Goal: Information Seeking & Learning: Find contact information

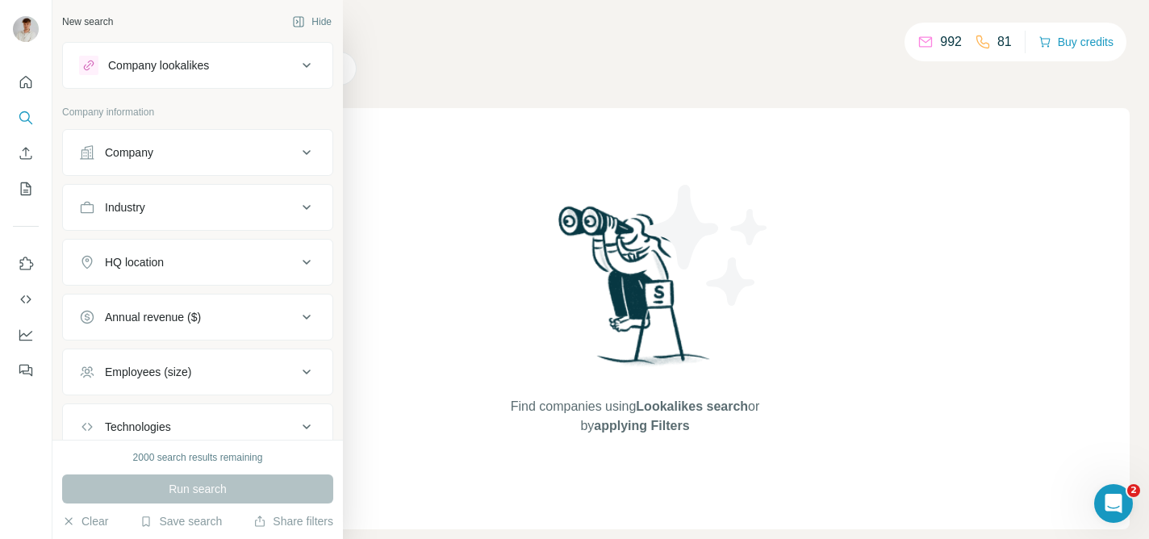
click at [147, 167] on button "Company" at bounding box center [197, 152] width 269 height 39
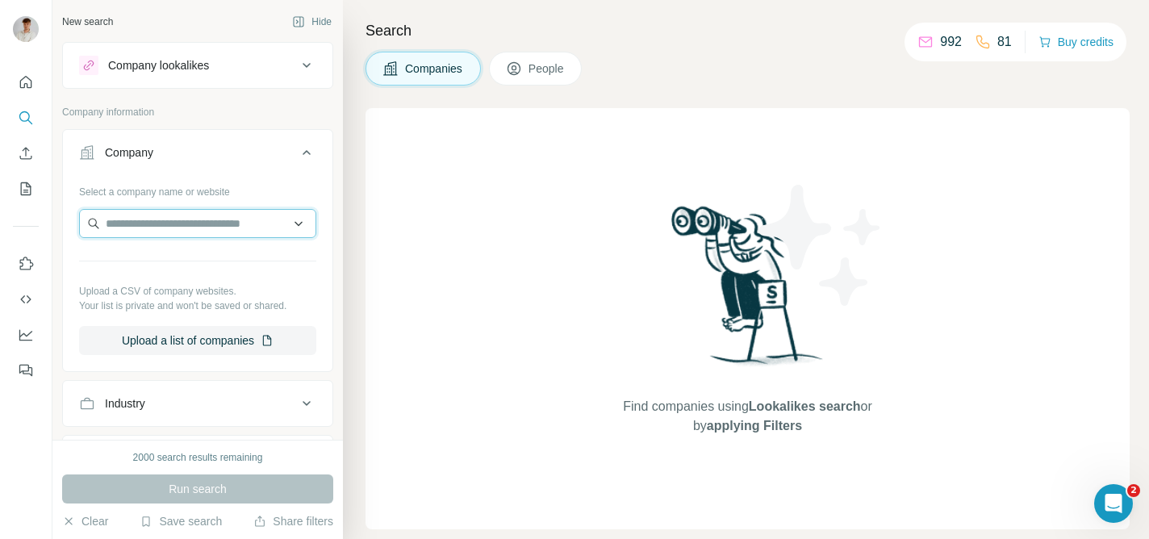
click at [182, 221] on input "text" at bounding box center [197, 223] width 237 height 29
paste input "******"
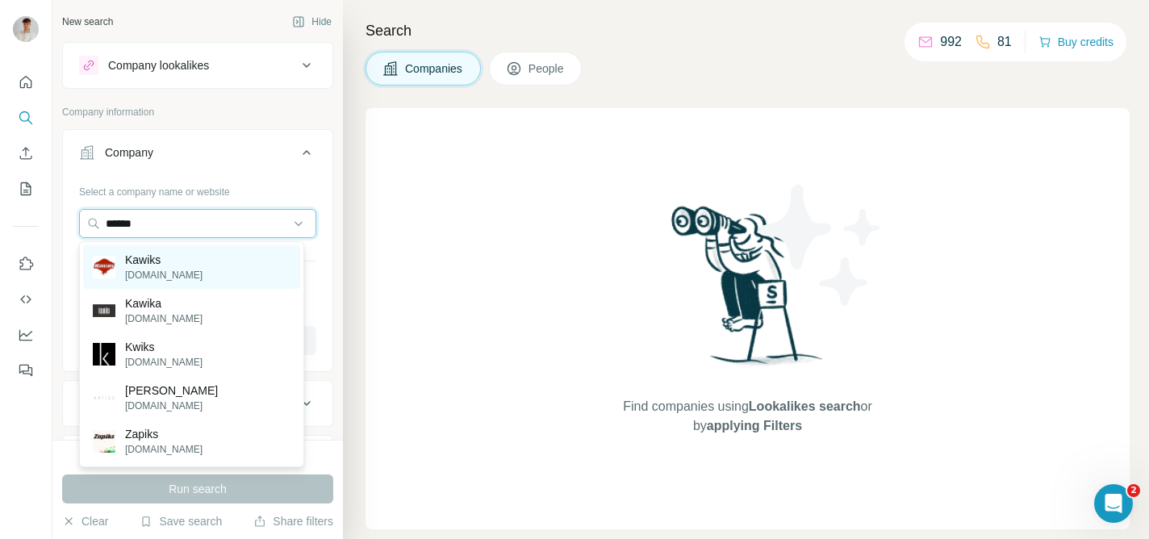
type input "******"
click at [196, 266] on div "Kawiks [DOMAIN_NAME]" at bounding box center [191, 267] width 217 height 44
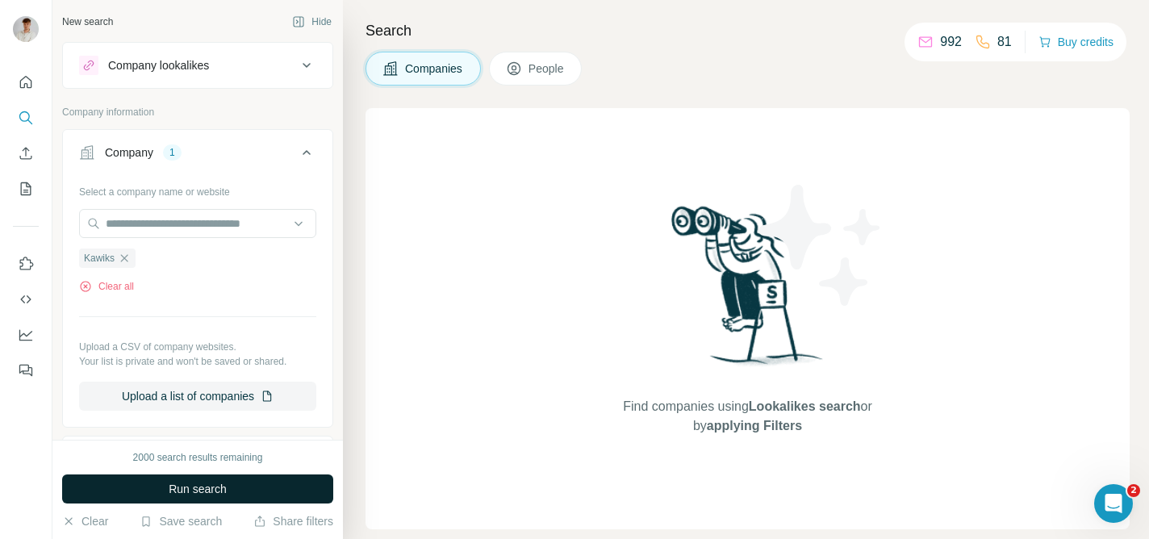
click at [182, 492] on span "Run search" at bounding box center [198, 489] width 58 height 16
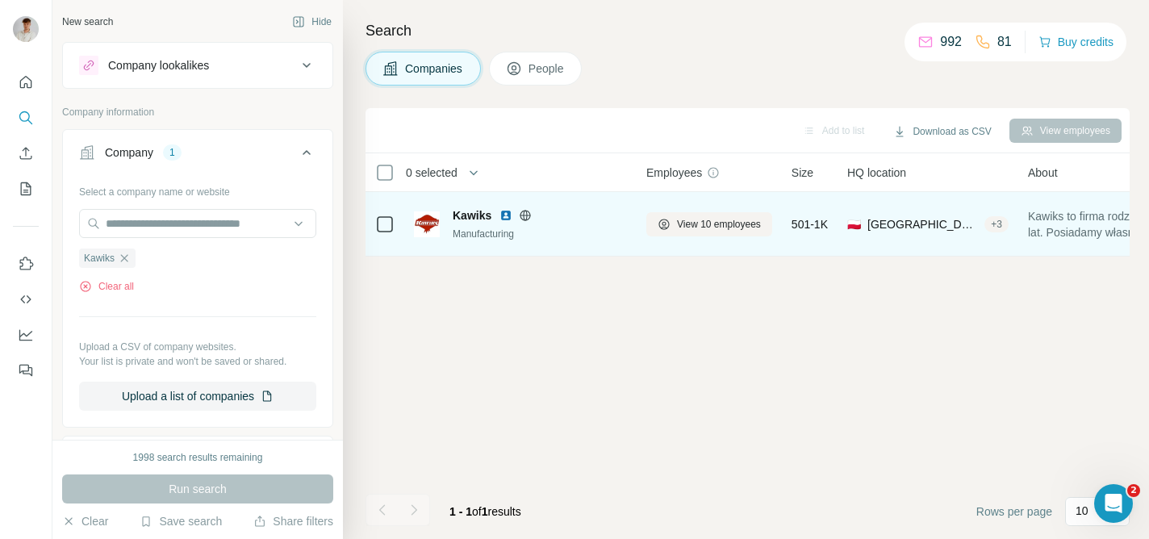
click at [461, 216] on span "Kawiks" at bounding box center [472, 215] width 39 height 16
click at [712, 220] on span "View 10 employees" at bounding box center [719, 224] width 84 height 15
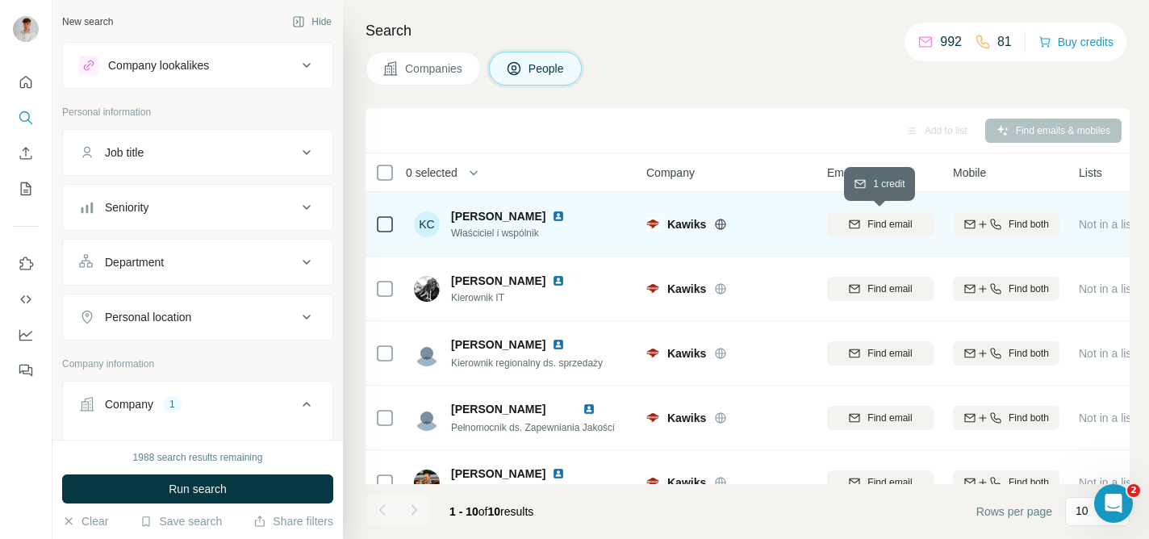
click at [902, 230] on span "Find email" at bounding box center [889, 224] width 44 height 15
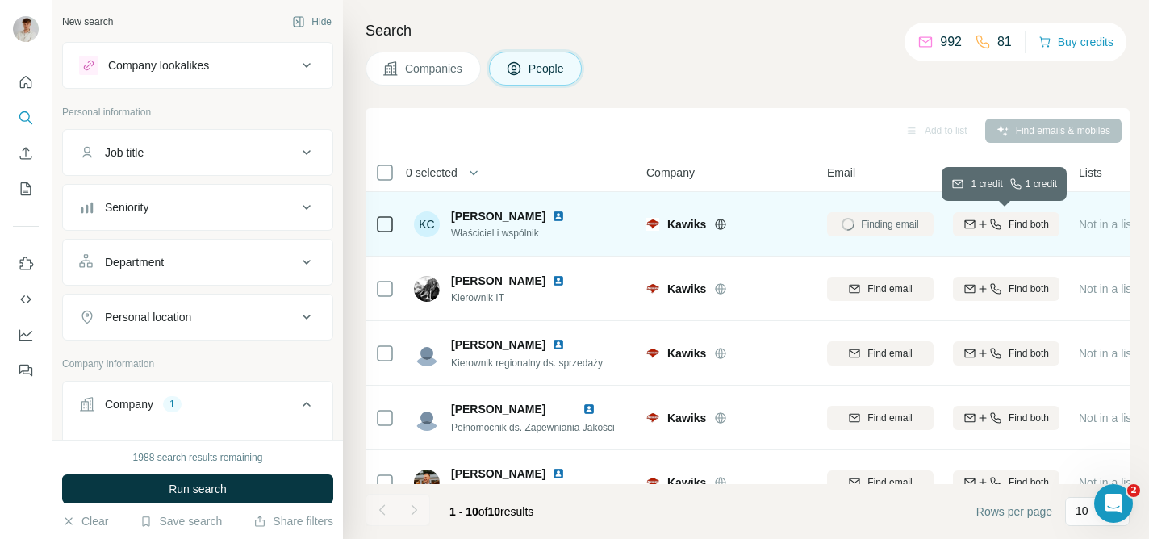
click at [992, 231] on button "Find both" at bounding box center [1006, 224] width 106 height 24
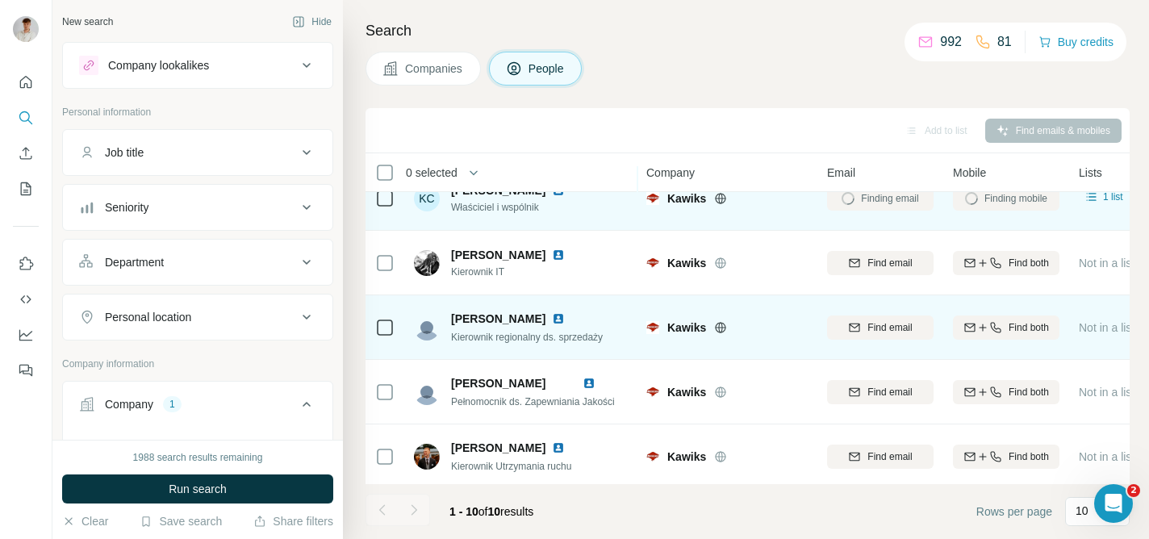
scroll to position [42, 0]
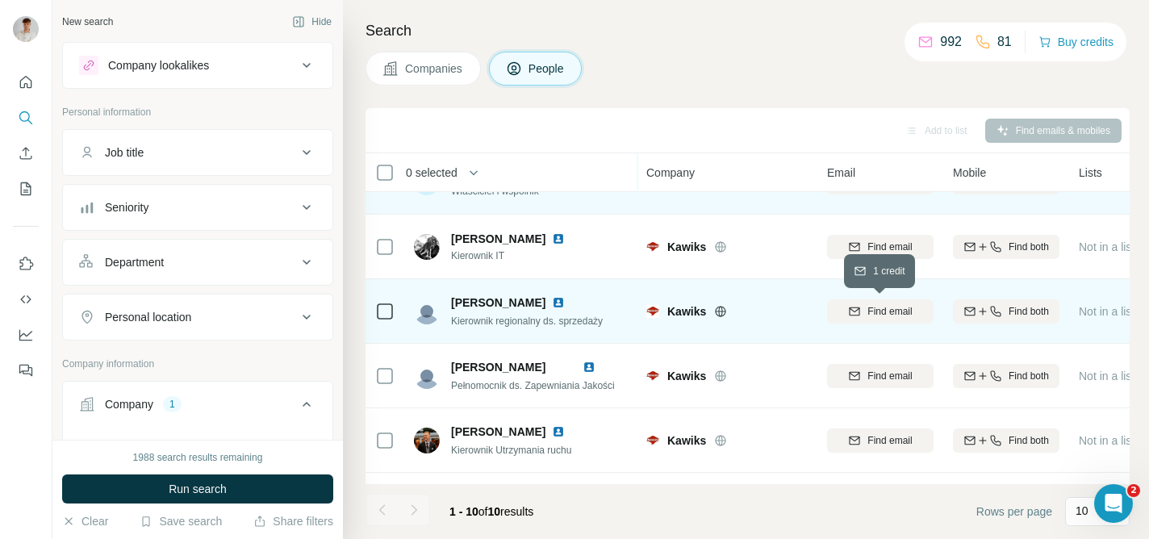
click at [851, 310] on icon "button" at bounding box center [854, 309] width 10 height 5
click at [1029, 323] on div "Find both" at bounding box center [1006, 311] width 106 height 44
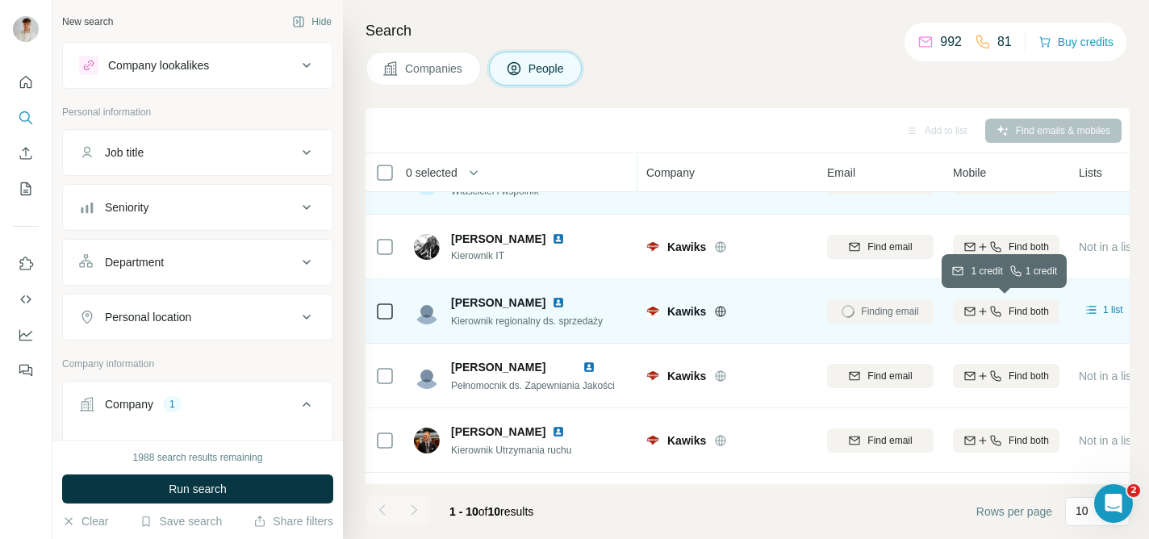
click at [1025, 315] on span "Find both" at bounding box center [1028, 311] width 40 height 15
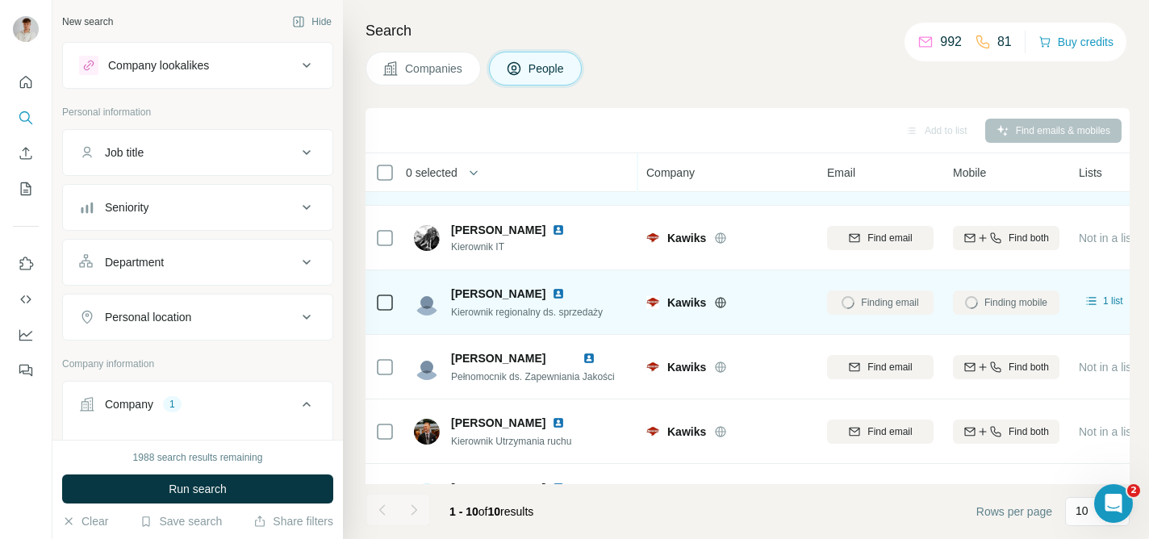
scroll to position [122, 0]
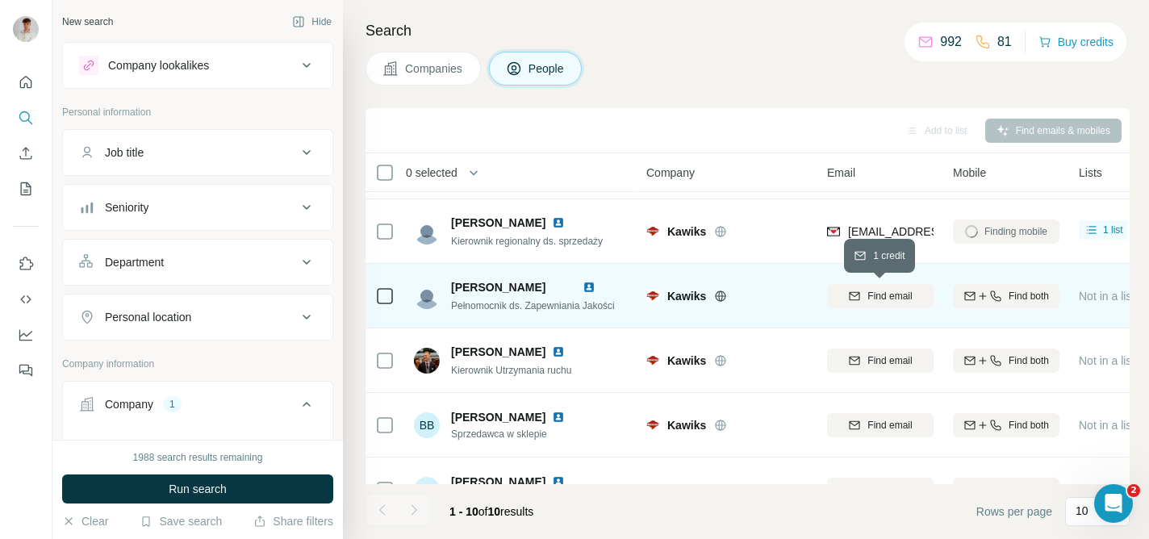
click at [859, 291] on icon "button" at bounding box center [854, 296] width 13 height 13
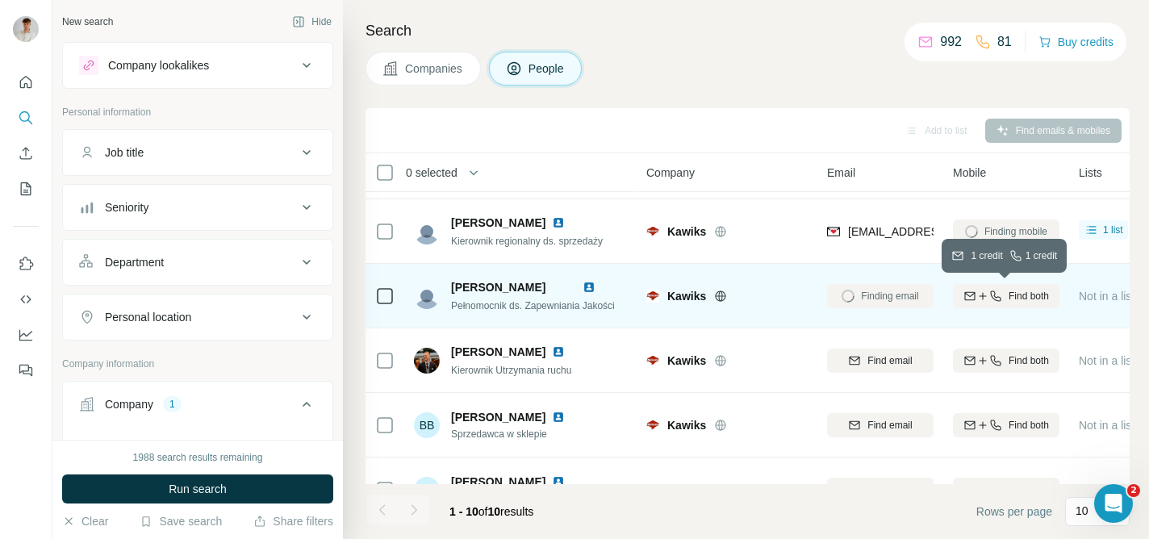
click at [1011, 304] on button "Find both" at bounding box center [1006, 296] width 106 height 24
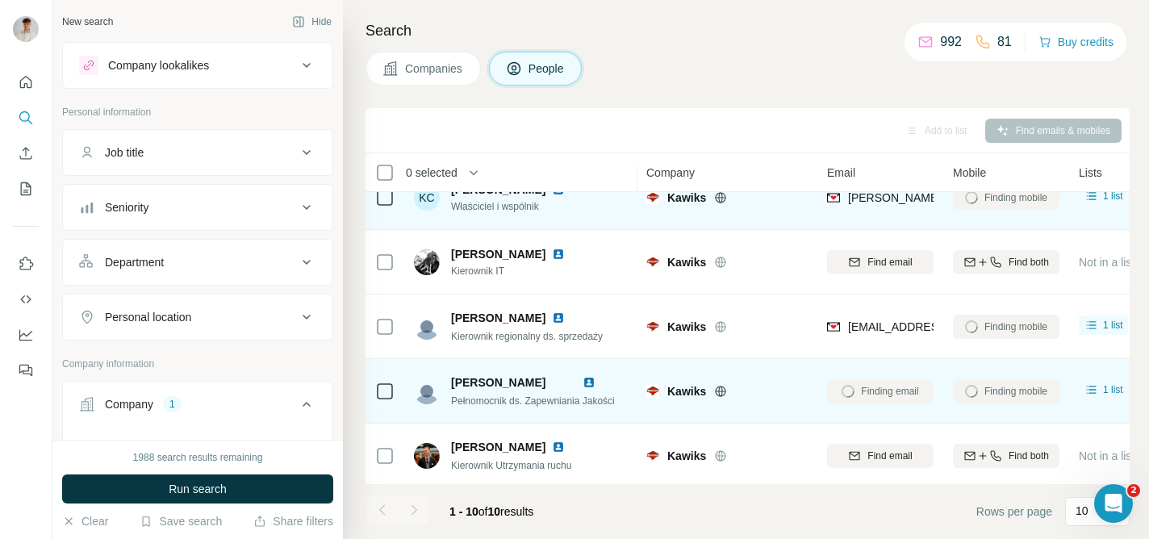
scroll to position [0, 0]
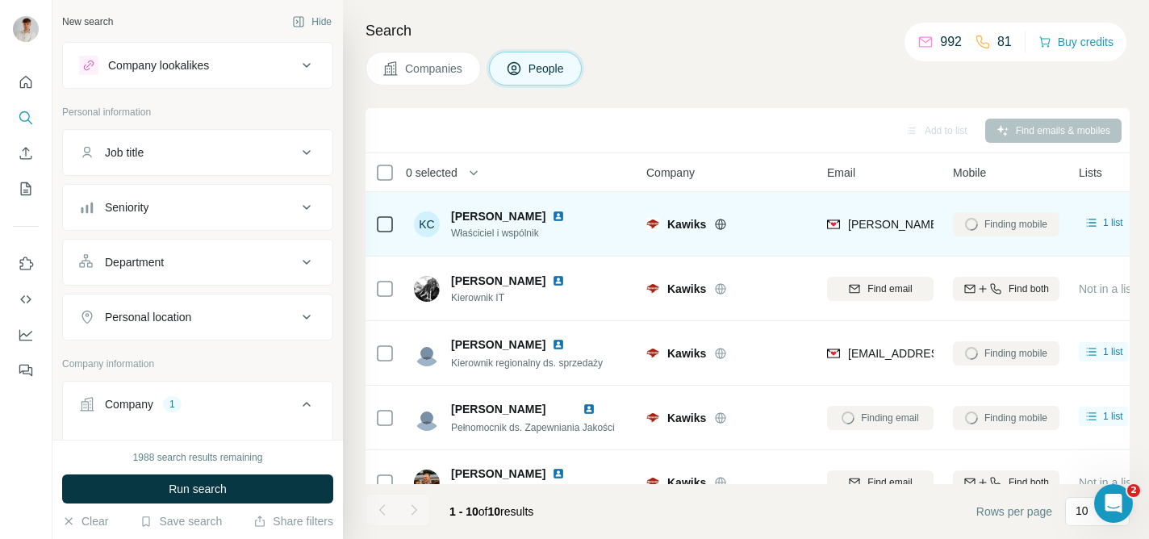
drag, startPoint x: 543, startPoint y: 215, endPoint x: 446, endPoint y: 218, distance: 96.9
click at [446, 218] on div "KC Karol Chachulski Właściciel i wspólnik" at bounding box center [499, 224] width 170 height 32
copy span "[PERSON_NAME]"
click at [553, 219] on img at bounding box center [558, 216] width 13 height 13
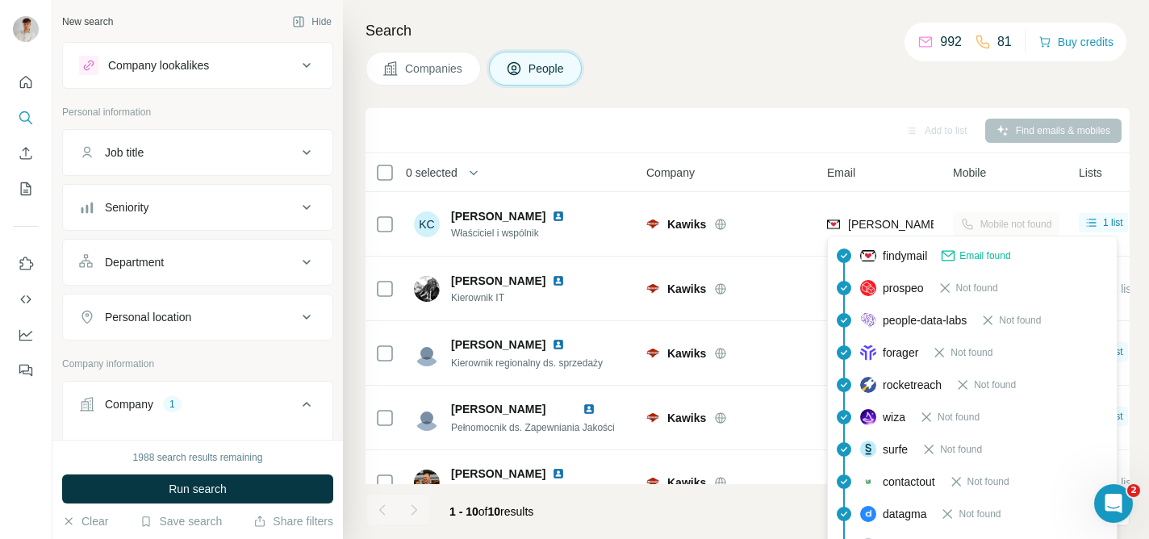
click at [908, 225] on span "[PERSON_NAME][EMAIL_ADDRESS][DOMAIN_NAME]" at bounding box center [990, 224] width 284 height 13
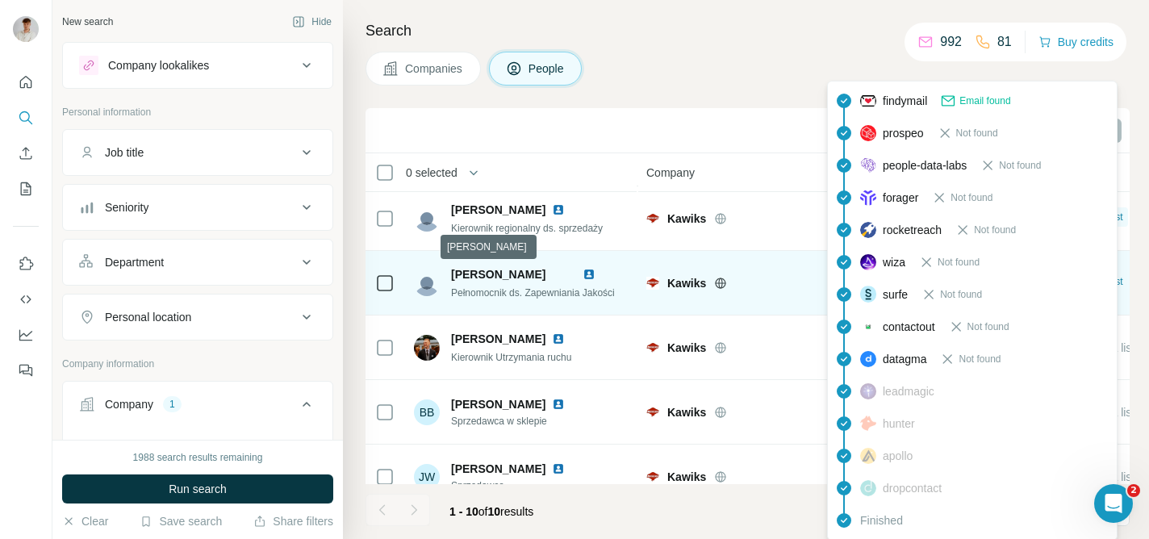
scroll to position [362, 0]
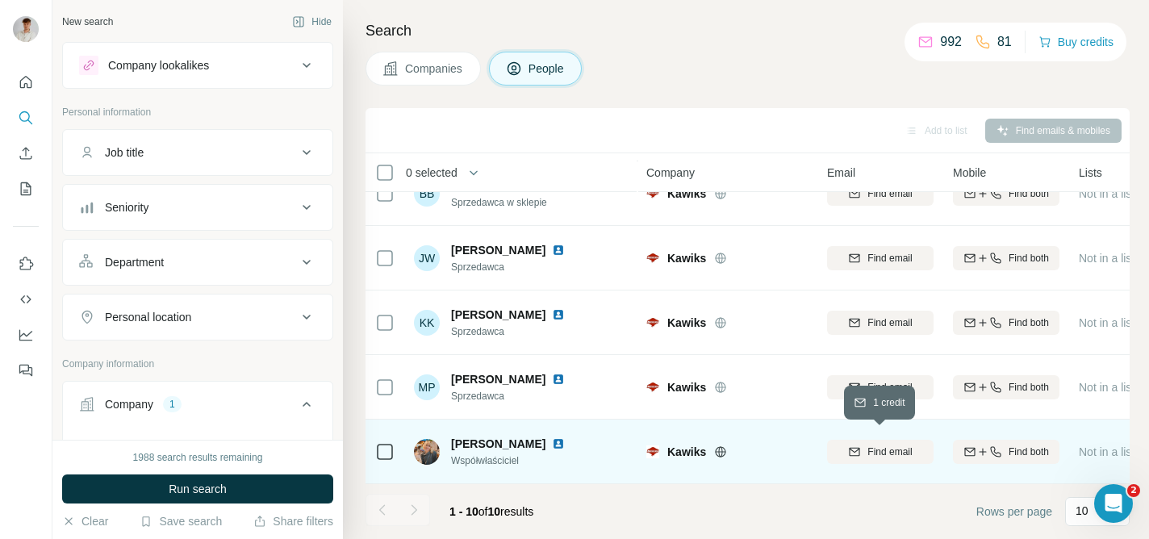
click at [854, 445] on div "Find email" at bounding box center [880, 452] width 106 height 15
click at [1021, 445] on span "Find both" at bounding box center [1028, 452] width 40 height 15
click at [565, 437] on img at bounding box center [558, 443] width 13 height 13
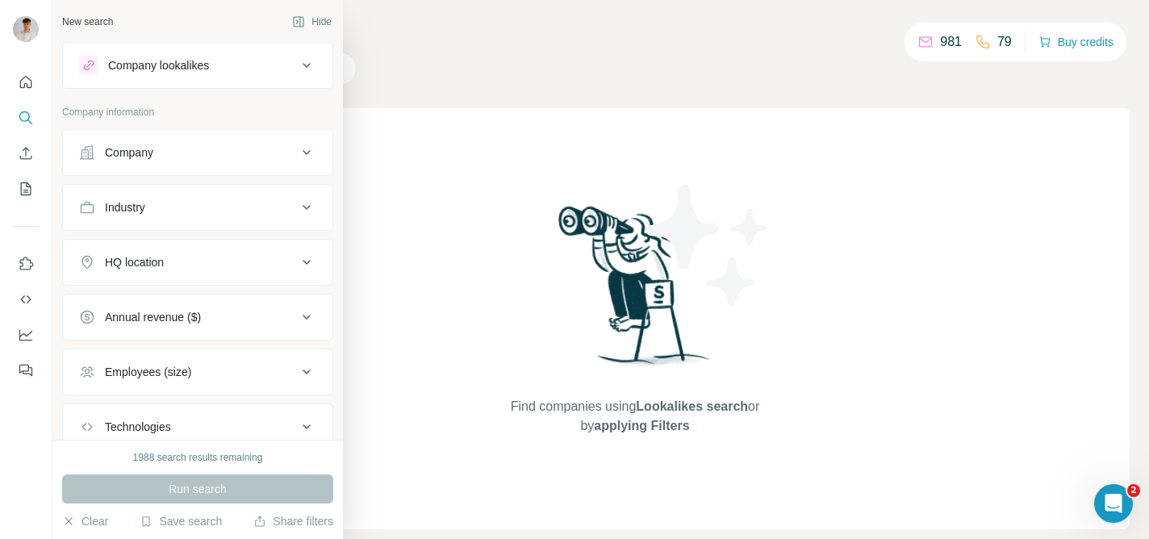
click at [127, 157] on div "Company" at bounding box center [129, 152] width 48 height 16
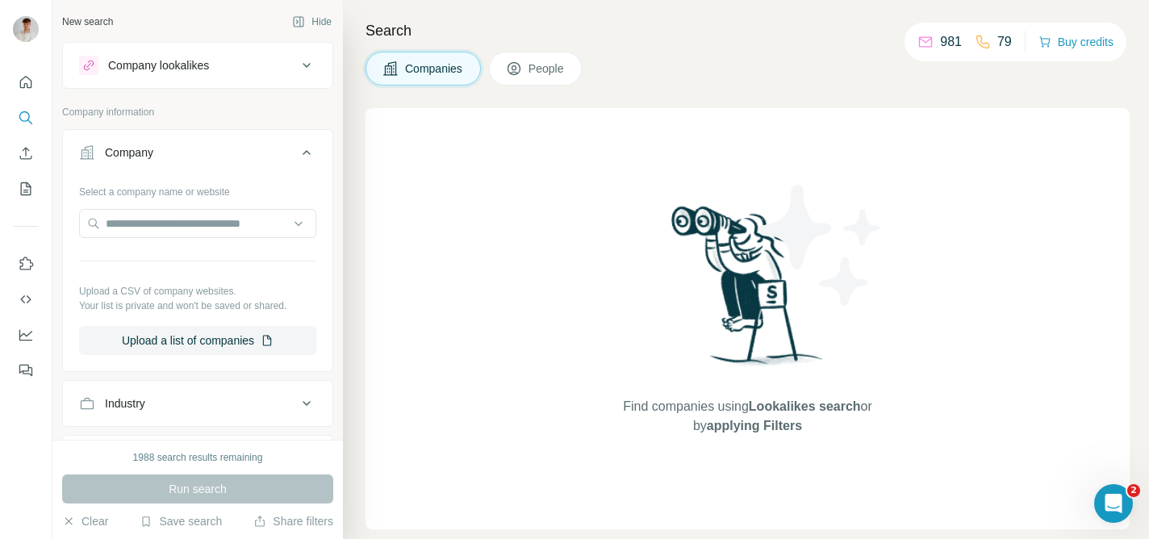
click at [211, 80] on button "Company lookalikes" at bounding box center [197, 65] width 269 height 39
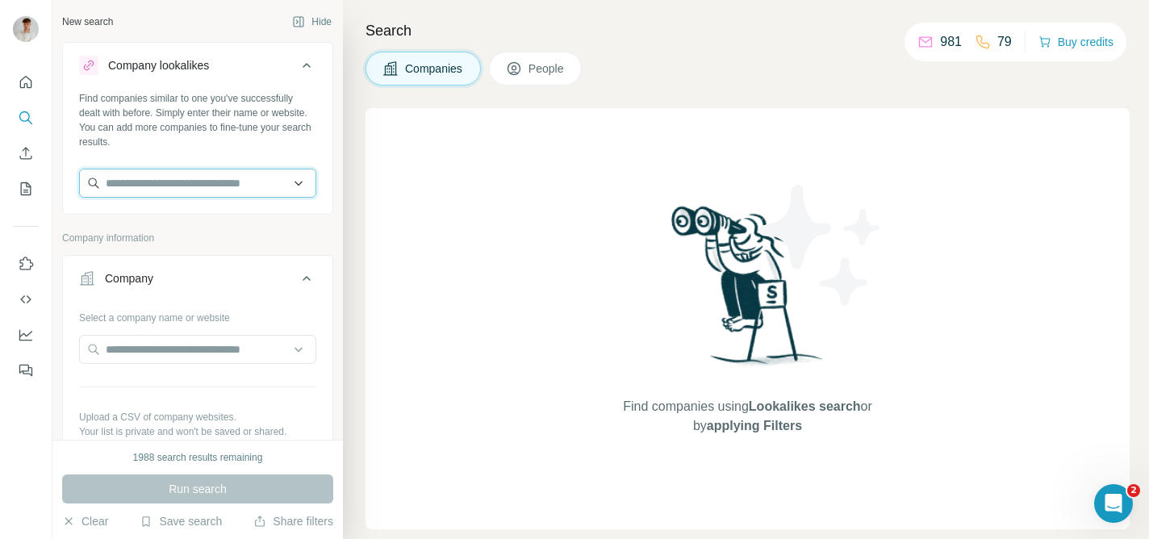
click at [202, 174] on input "text" at bounding box center [197, 183] width 237 height 29
paste input "******"
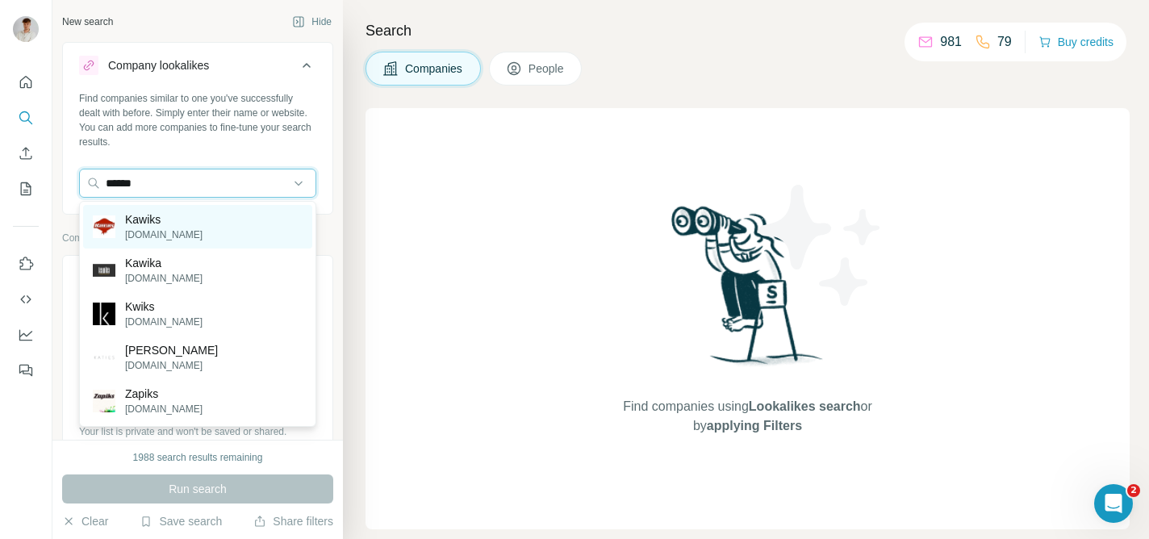
type input "******"
click at [177, 218] on p "Kawiks" at bounding box center [163, 219] width 77 height 16
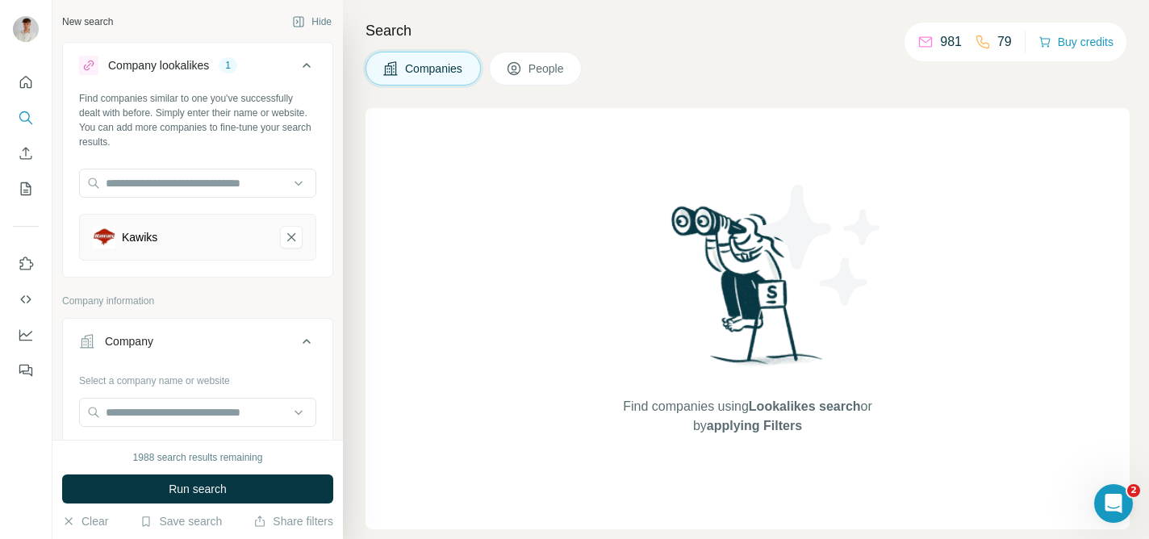
click at [306, 240] on div "Kawiks" at bounding box center [197, 237] width 237 height 47
click at [295, 238] on icon "Kawiks-remove-button" at bounding box center [291, 237] width 15 height 16
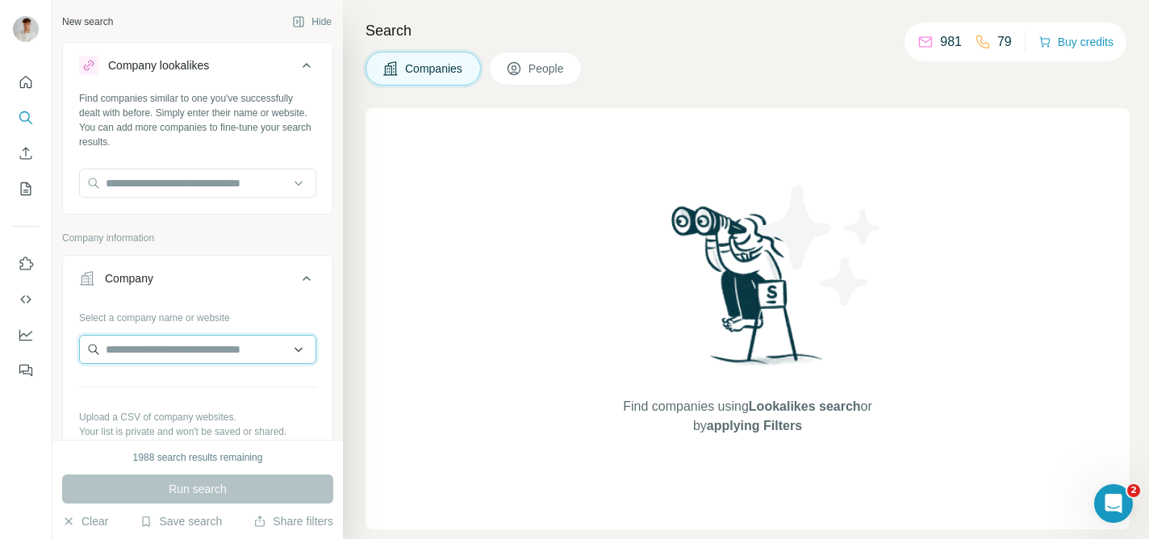
click at [186, 347] on input "text" at bounding box center [197, 349] width 237 height 29
paste input "******"
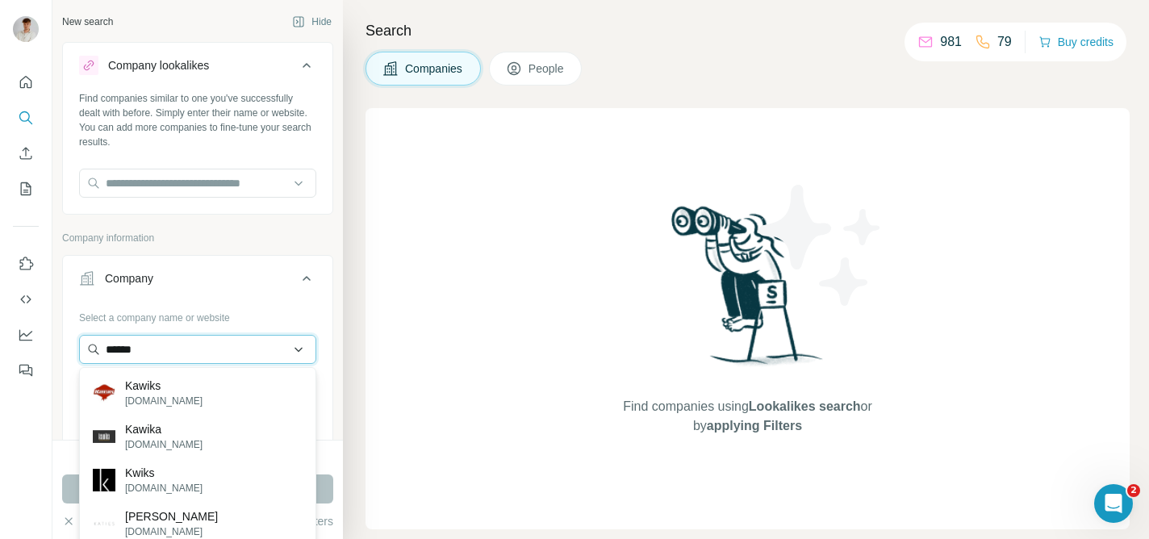
scroll to position [59, 0]
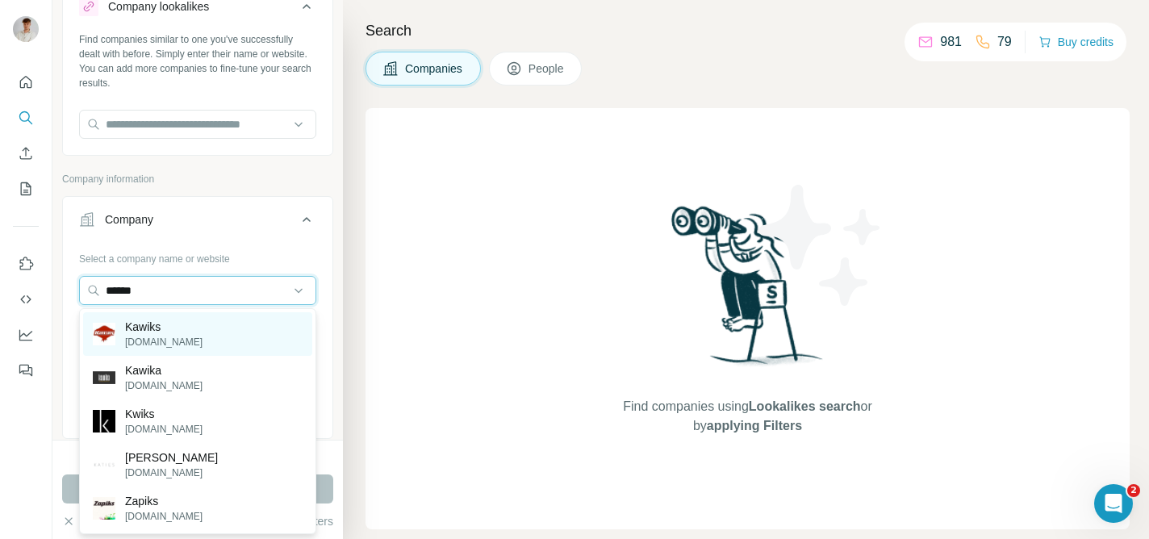
type input "******"
click at [173, 337] on p "[DOMAIN_NAME]" at bounding box center [163, 342] width 77 height 15
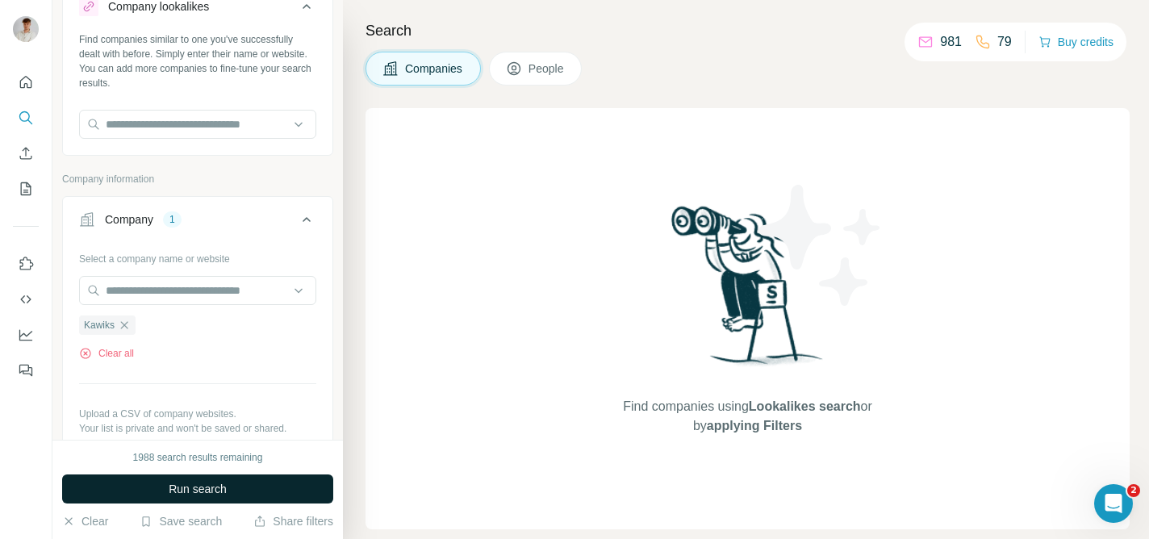
click at [194, 497] on button "Run search" at bounding box center [197, 488] width 271 height 29
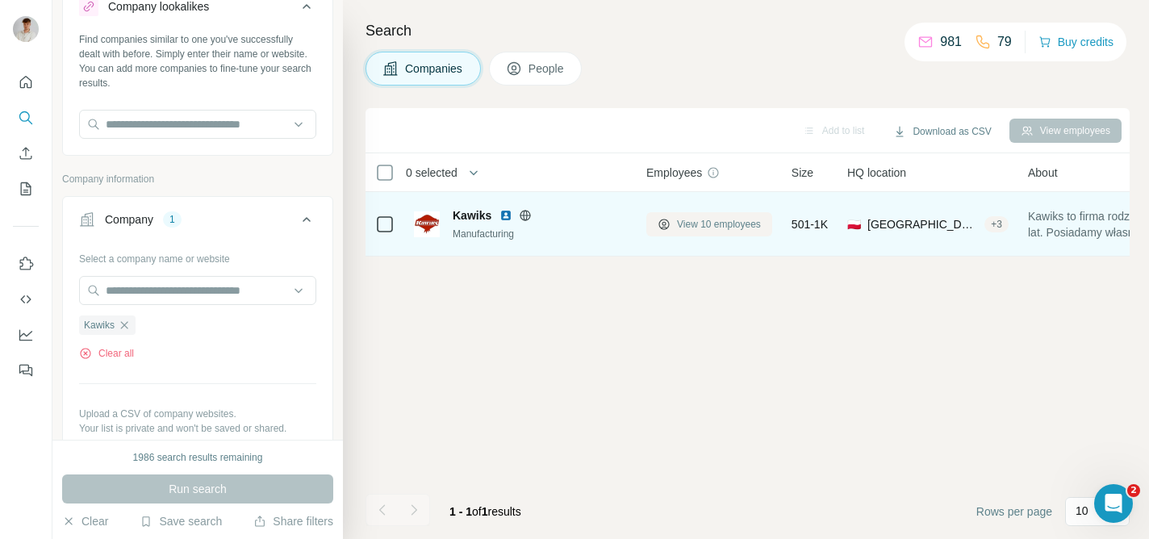
click at [694, 219] on span "View 10 employees" at bounding box center [719, 224] width 84 height 15
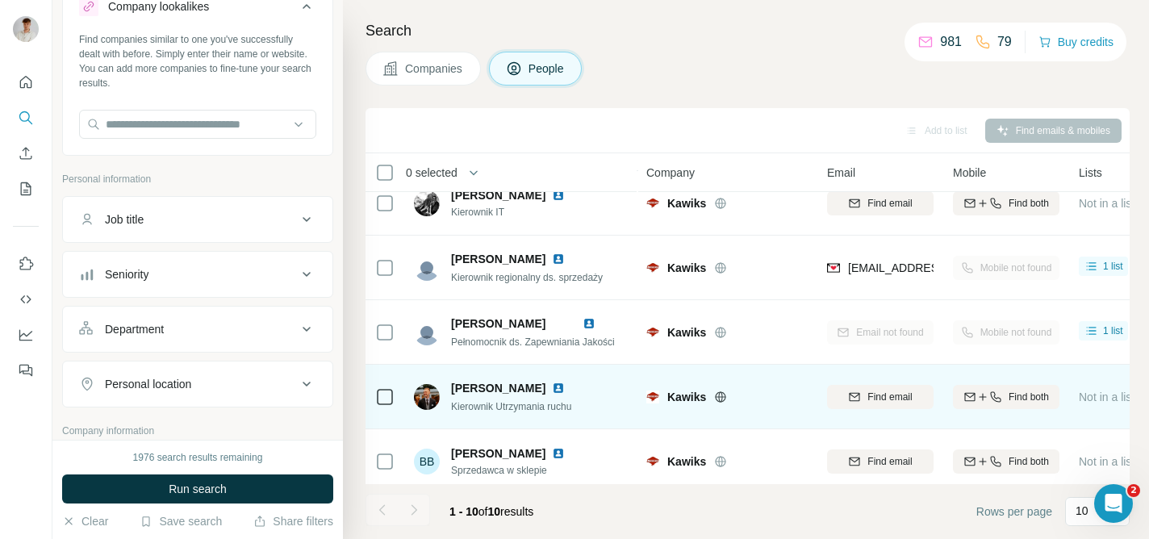
scroll to position [179, 0]
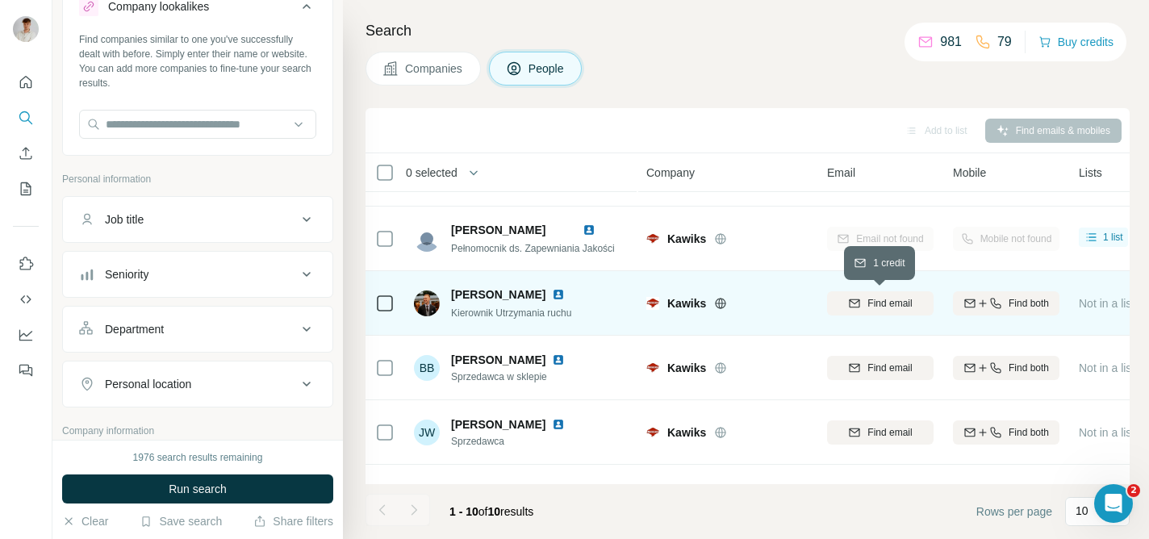
click at [902, 303] on span "Find email" at bounding box center [889, 303] width 44 height 15
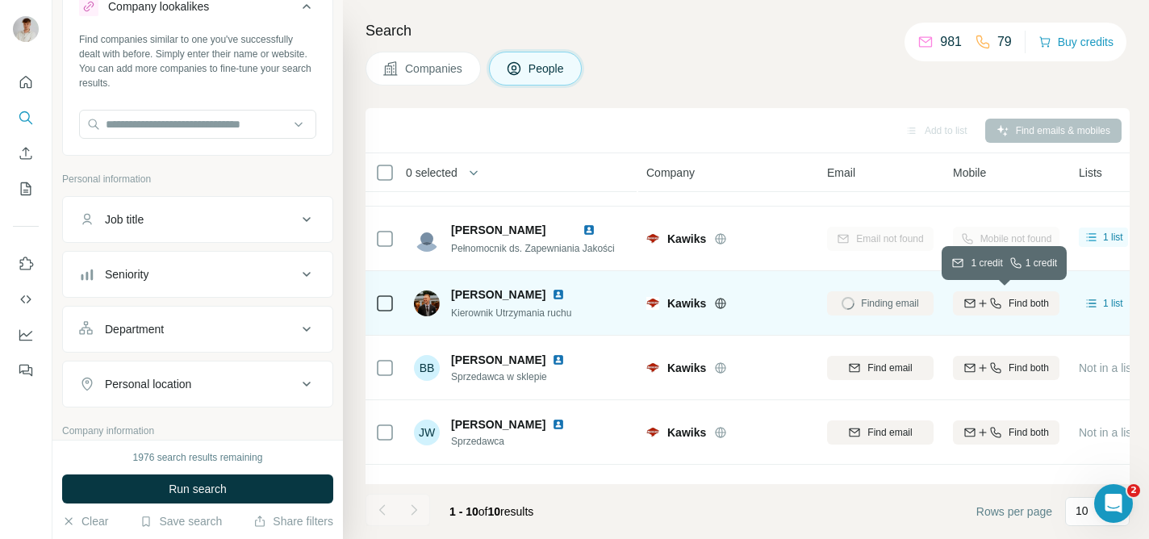
click at [1023, 299] on span "Find both" at bounding box center [1028, 303] width 40 height 15
